Goal: Register for event/course

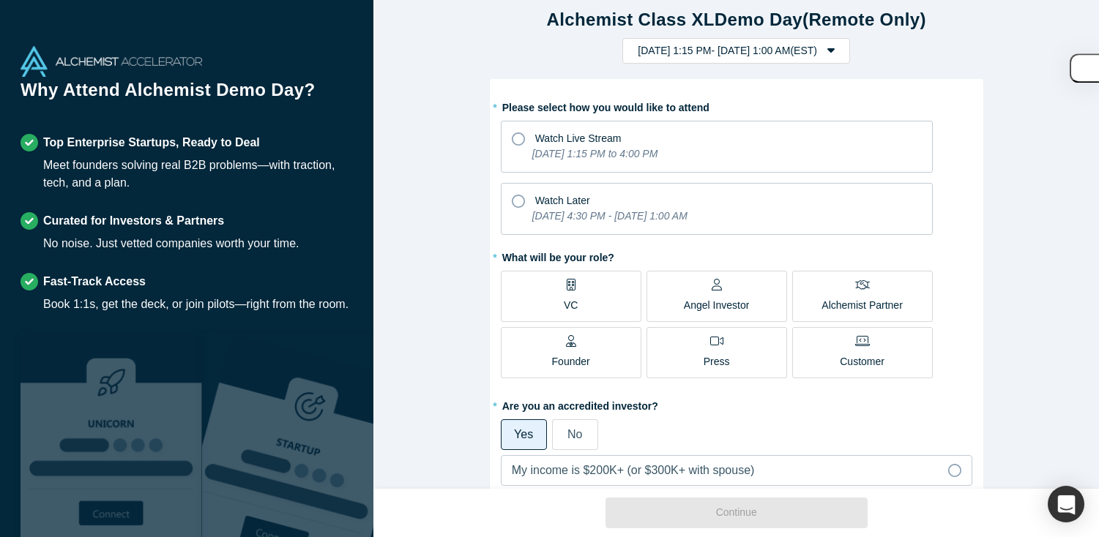
scroll to position [45, 0]
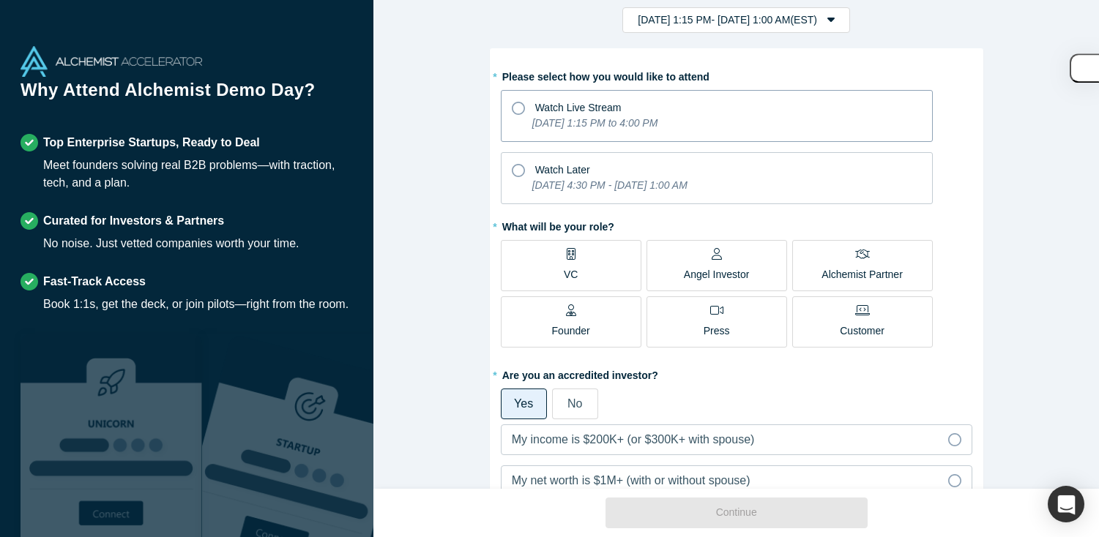
click at [520, 107] on icon at bounding box center [518, 108] width 13 height 13
click at [0, 0] on input "Watch Live Stream [DATE] 1:15 PM to 4:00 PM" at bounding box center [0, 0] width 0 height 0
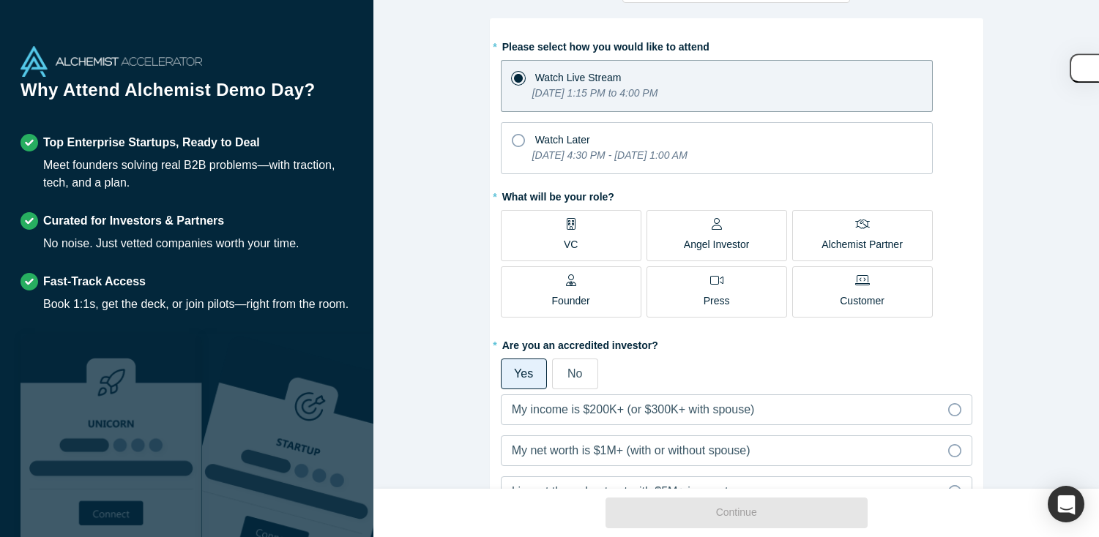
scroll to position [77, 0]
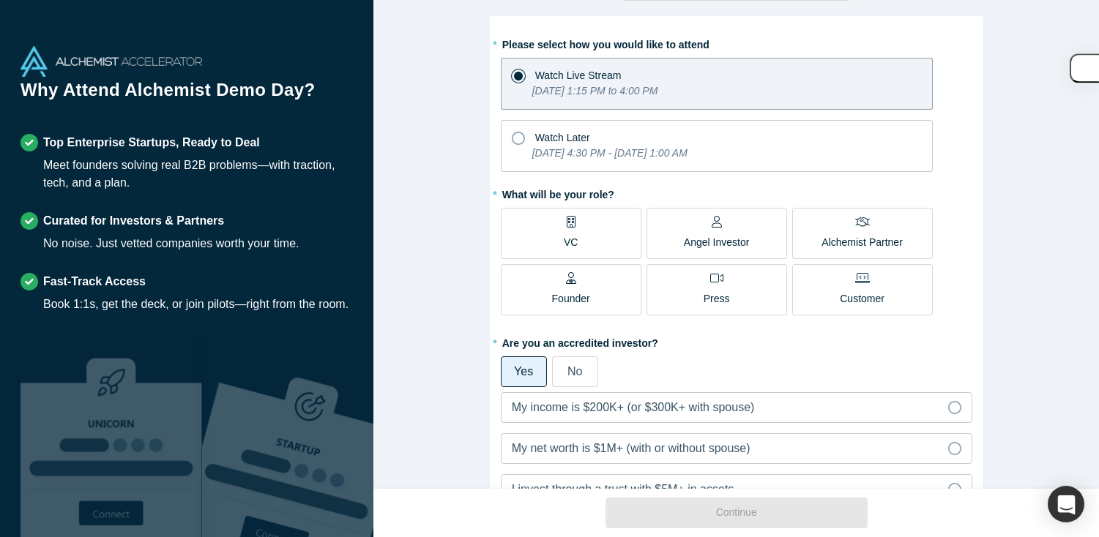
click at [551, 239] on label "VC" at bounding box center [571, 233] width 141 height 51
click at [0, 0] on input "VC" at bounding box center [0, 0] width 0 height 0
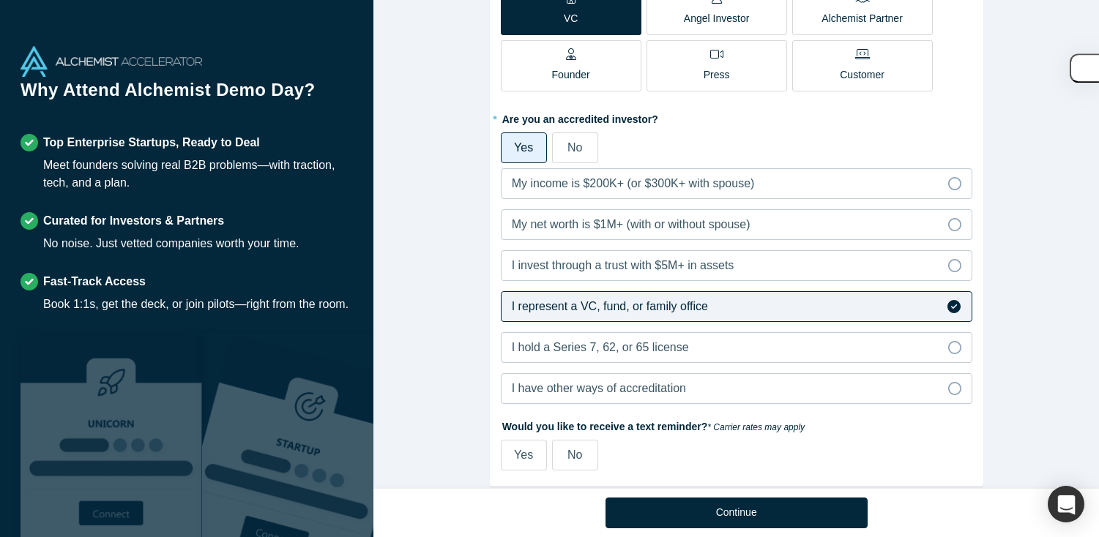
scroll to position [332, 0]
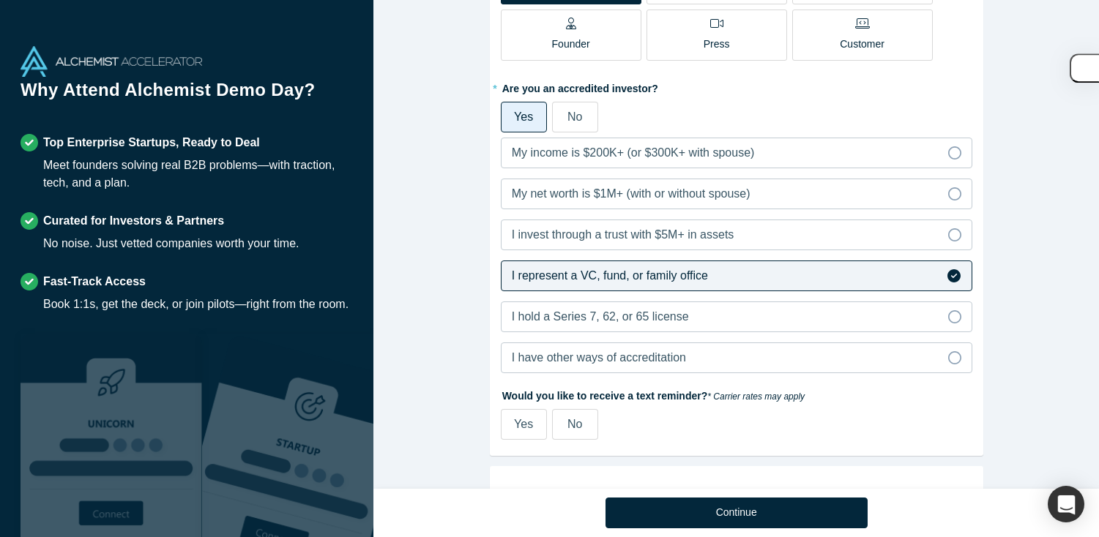
click at [597, 279] on span "I represent a VC, fund, or family office" at bounding box center [610, 275] width 196 height 12
click at [0, 0] on input "I represent a VC, fund, or family office" at bounding box center [0, 0] width 0 height 0
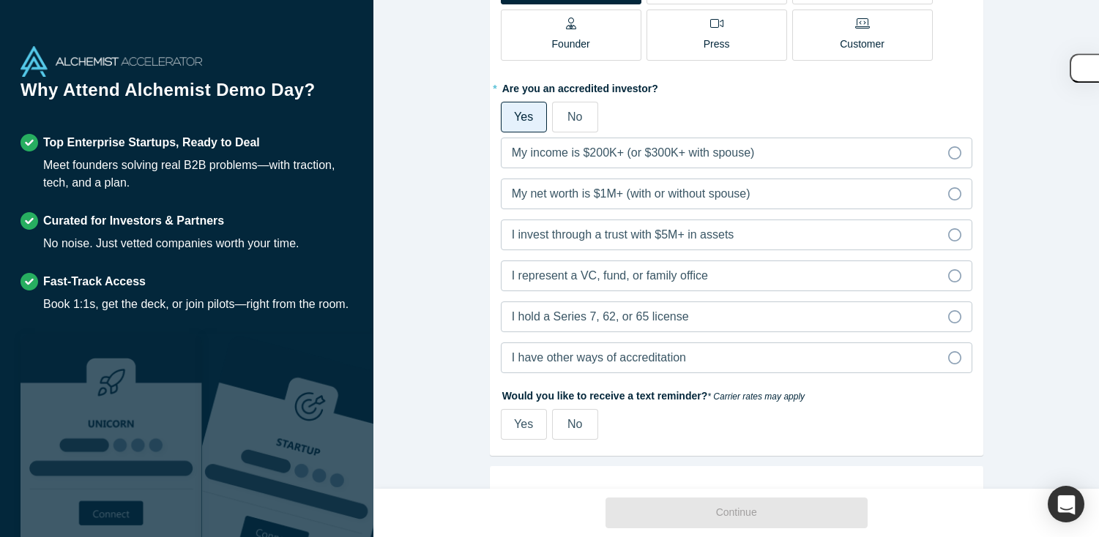
click at [529, 432] on div "Yes" at bounding box center [523, 425] width 19 height 18
click at [0, 0] on input "Yes" at bounding box center [0, 0] width 0 height 0
select select "US"
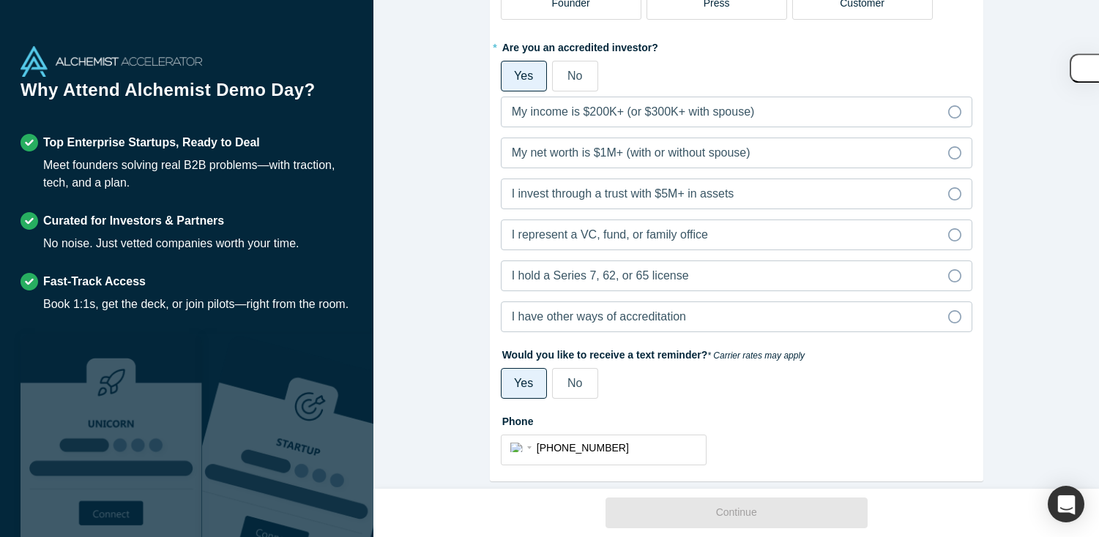
scroll to position [395, 0]
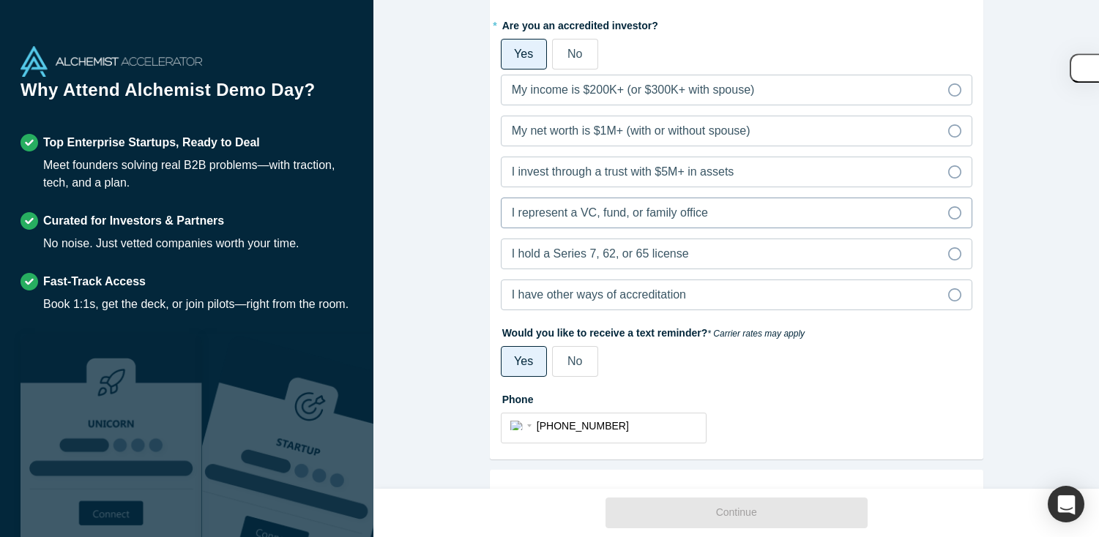
click at [648, 215] on span "I represent a VC, fund, or family office" at bounding box center [610, 212] width 196 height 12
click at [0, 0] on input "I represent a VC, fund, or family office" at bounding box center [0, 0] width 0 height 0
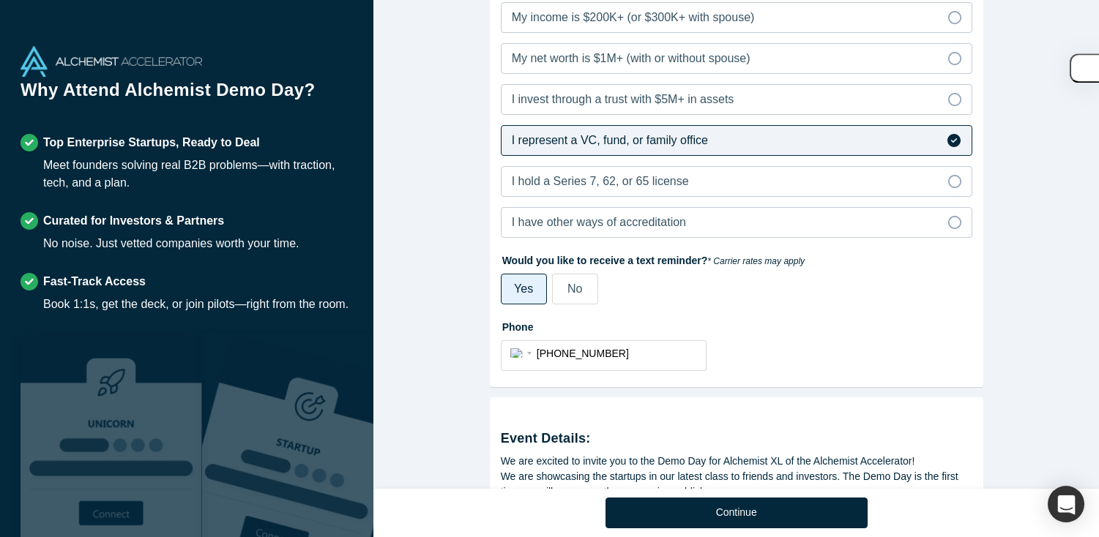
scroll to position [560, 0]
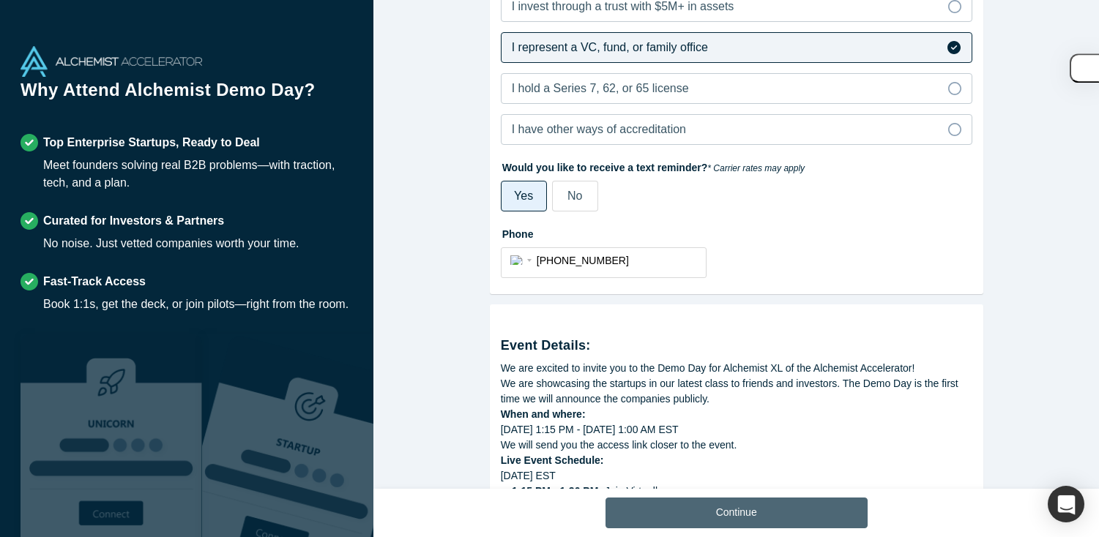
click at [712, 517] on button "Continue" at bounding box center [736, 513] width 262 height 31
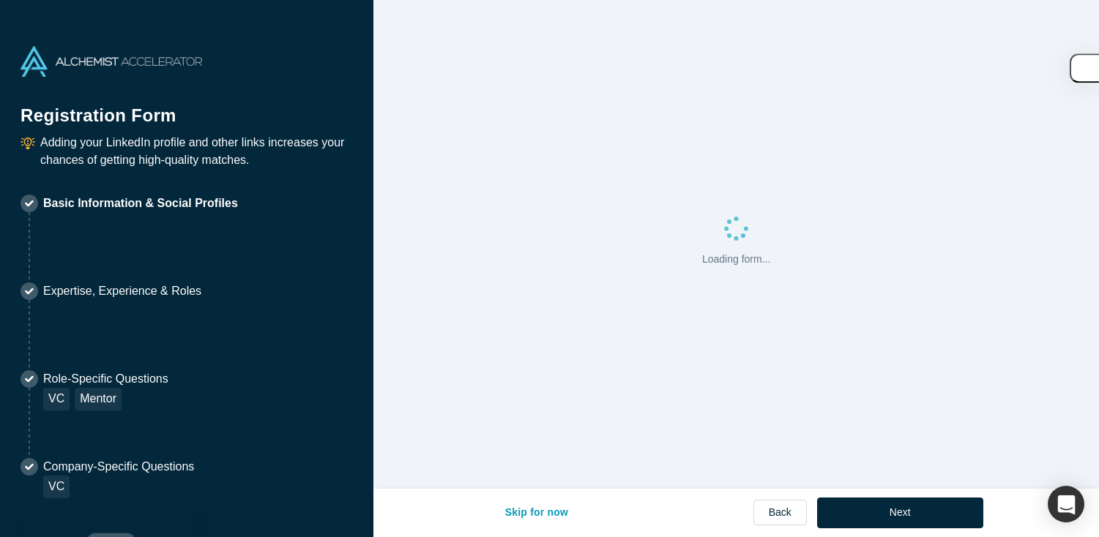
select select "US"
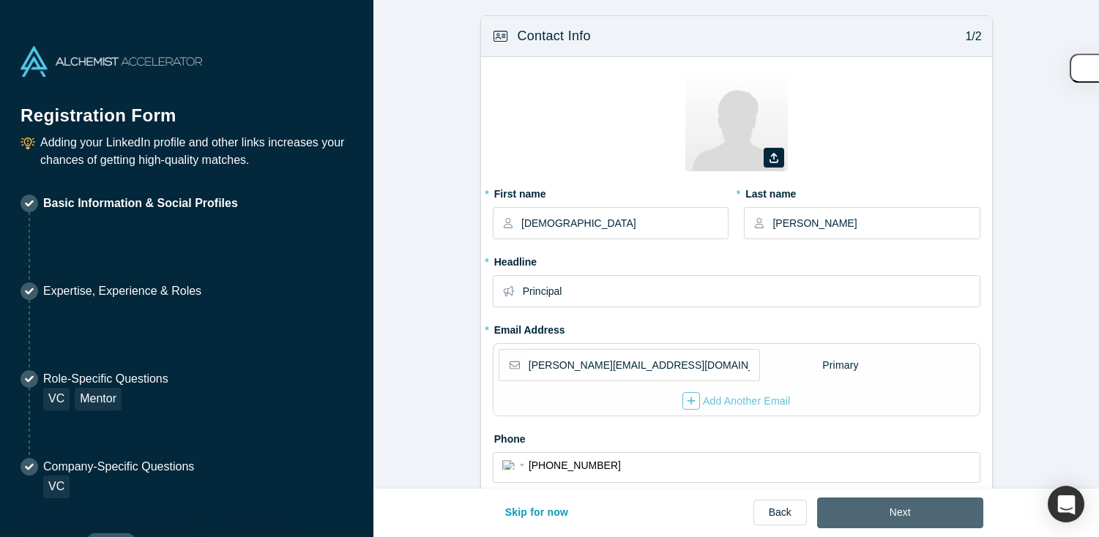
click at [870, 518] on button "Next" at bounding box center [900, 513] width 166 height 31
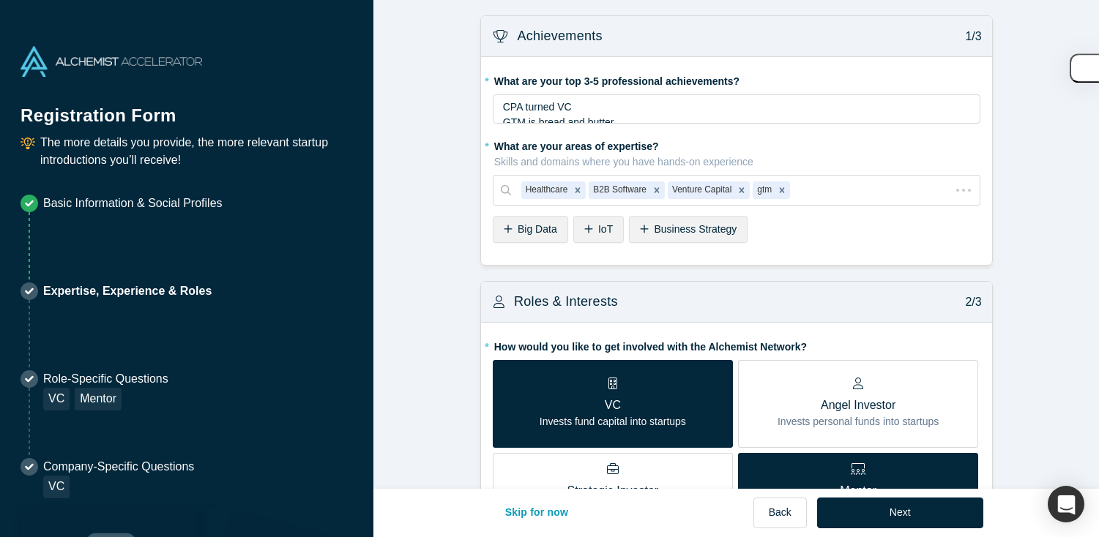
click at [870, 518] on button "Next" at bounding box center [900, 513] width 166 height 31
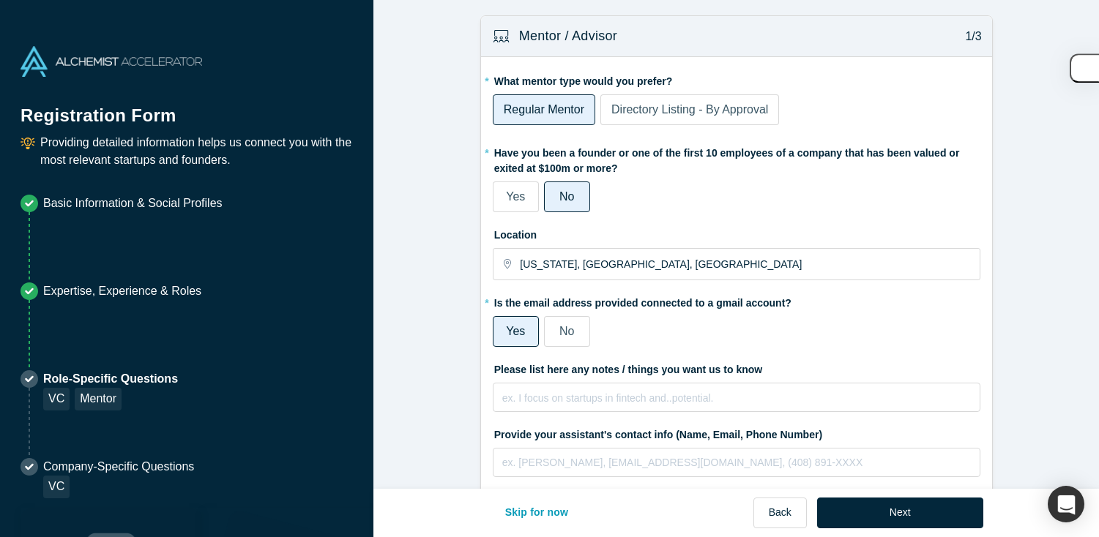
click at [870, 518] on button "Next" at bounding box center [900, 513] width 166 height 31
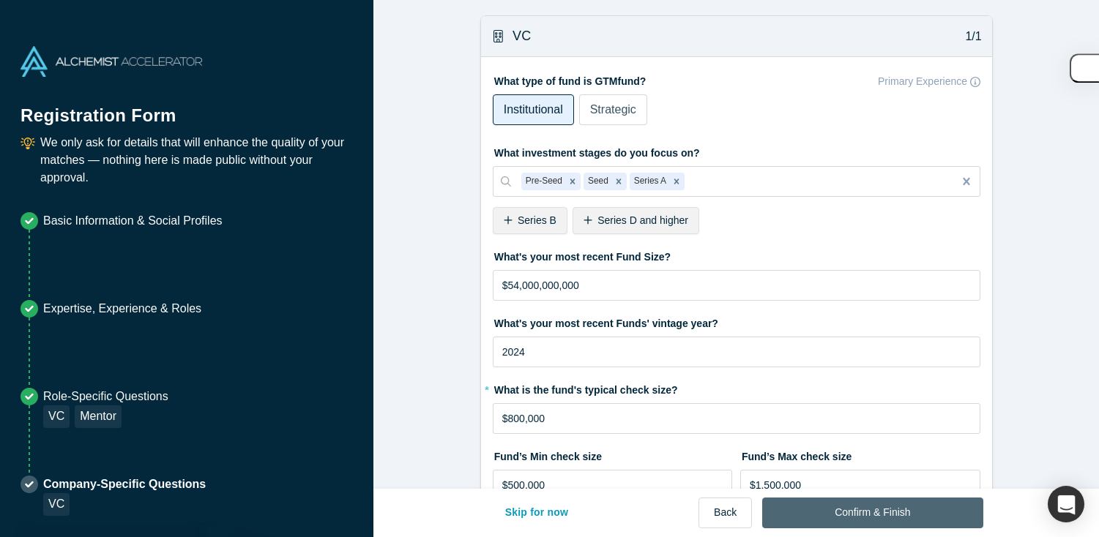
click at [870, 518] on button "Confirm & Finish" at bounding box center [872, 513] width 220 height 31
